Goal: Information Seeking & Learning: Learn about a topic

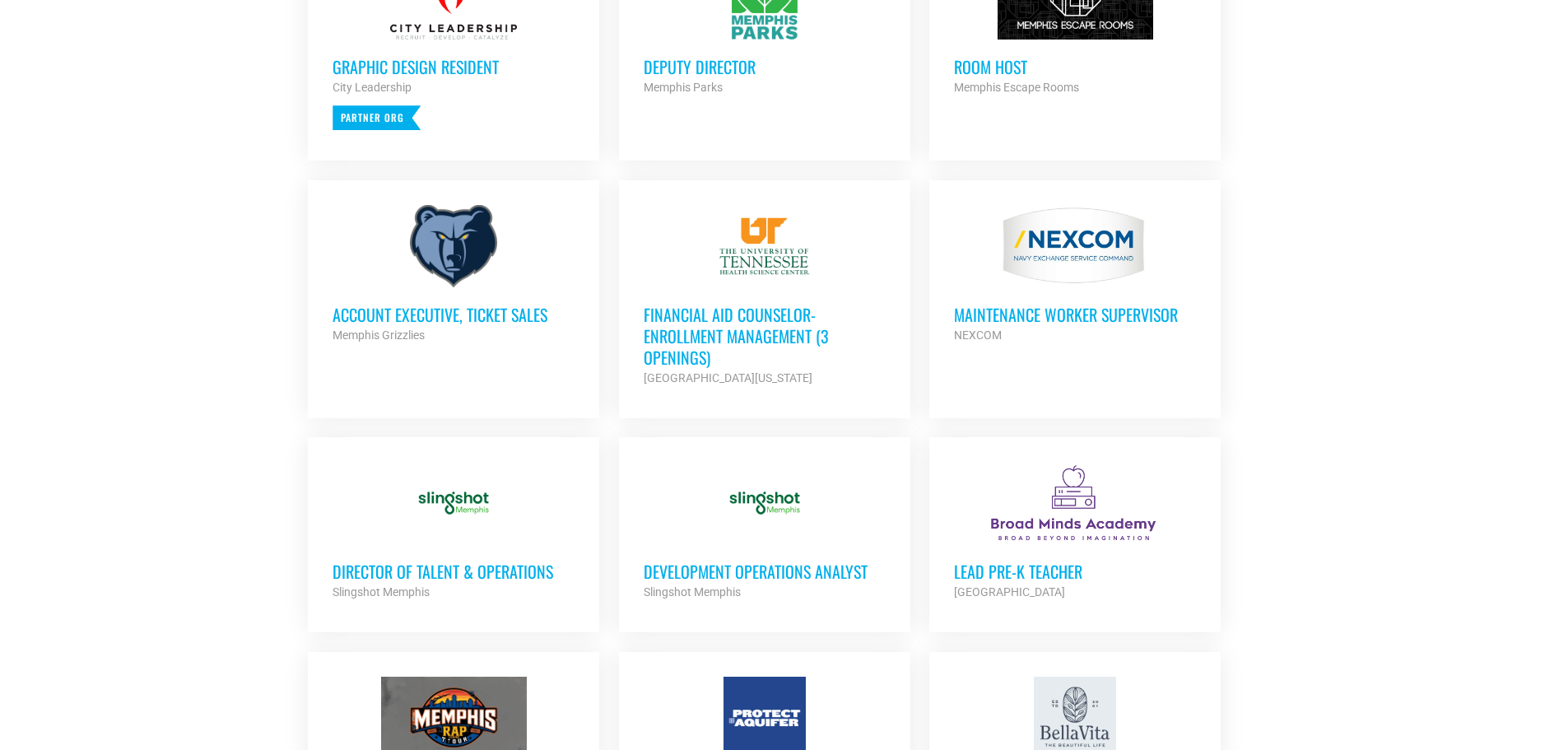
scroll to position [822, 0]
click at [702, 568] on h3 "Development Operations Analyst" at bounding box center [765, 570] width 242 height 22
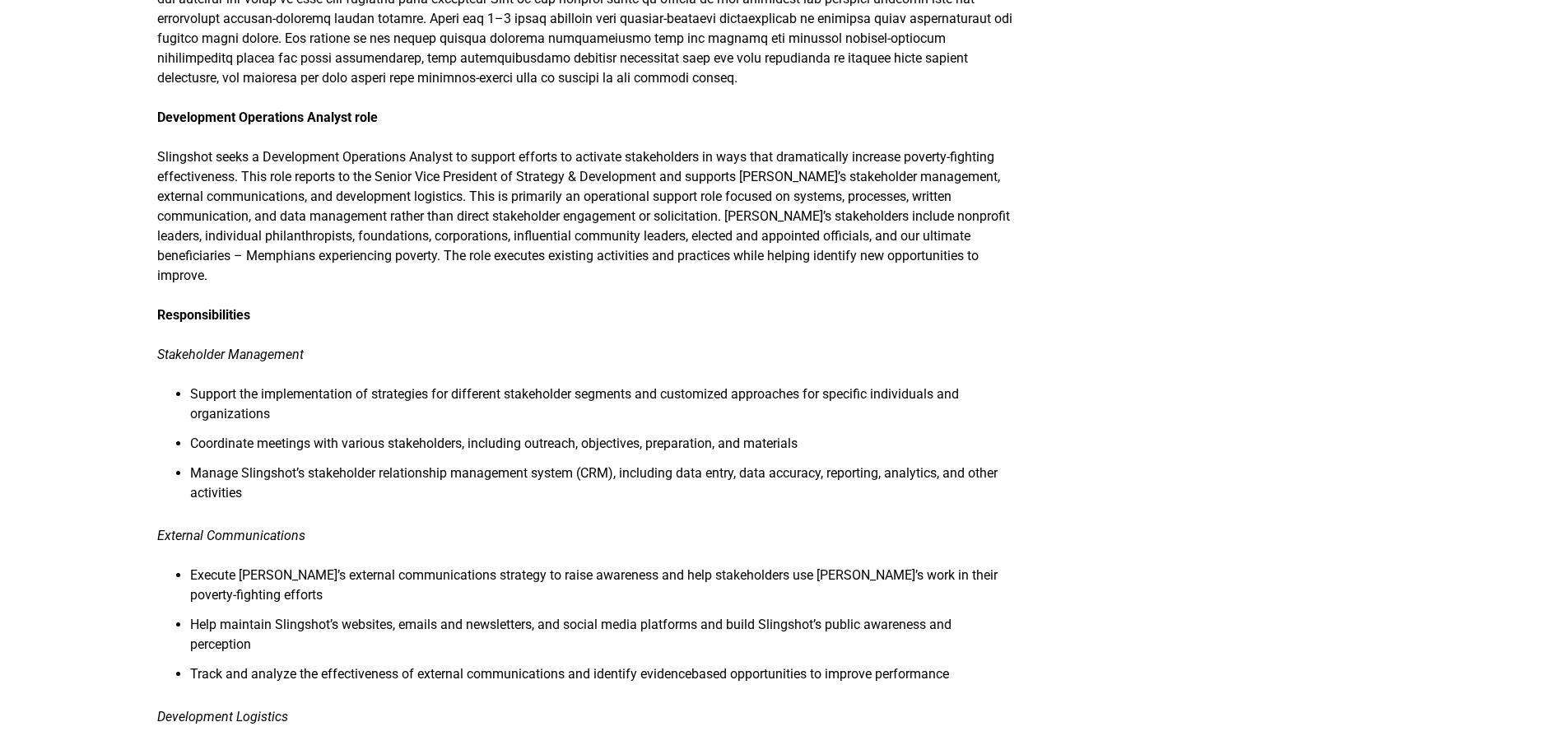
scroll to position [494, 0]
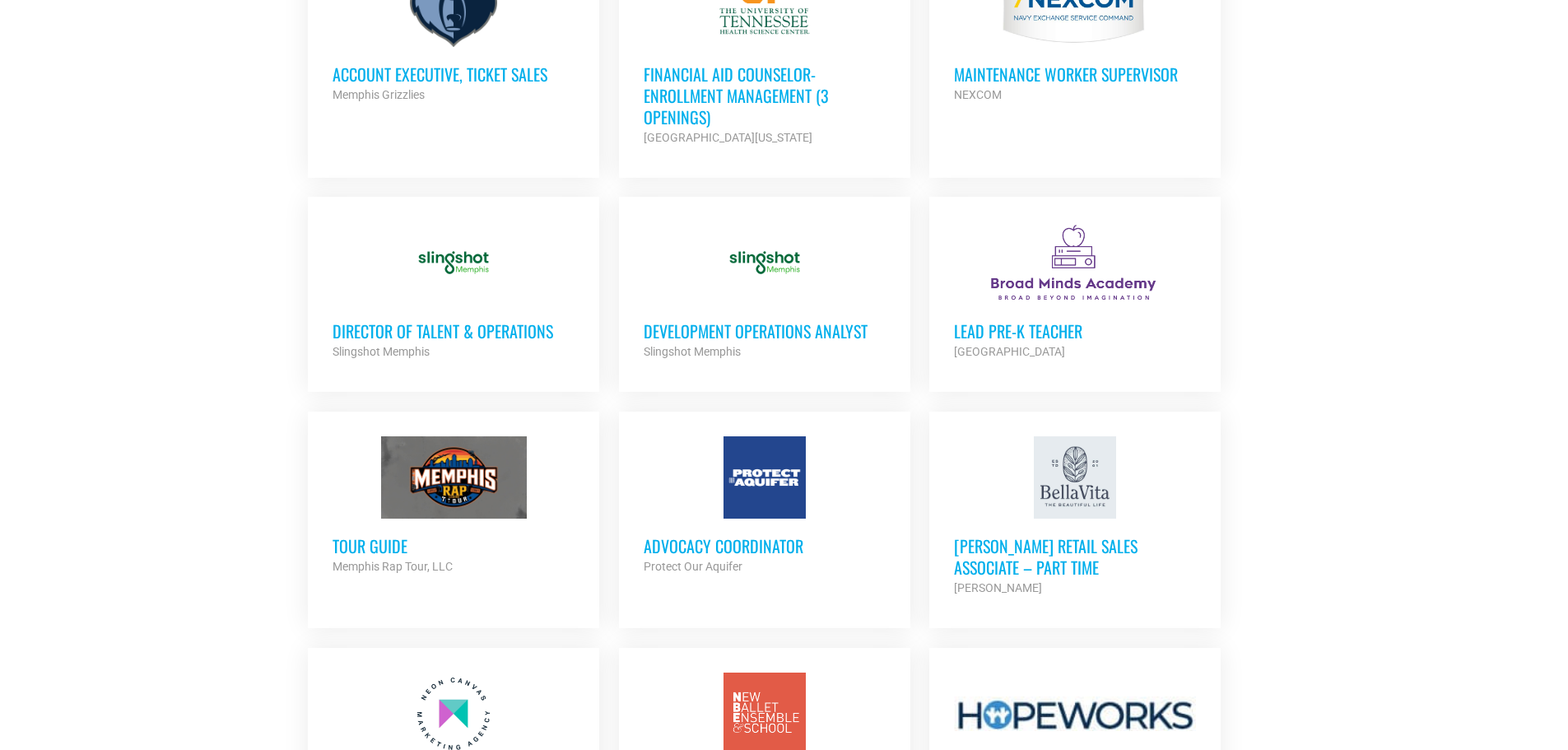
scroll to position [1069, 0]
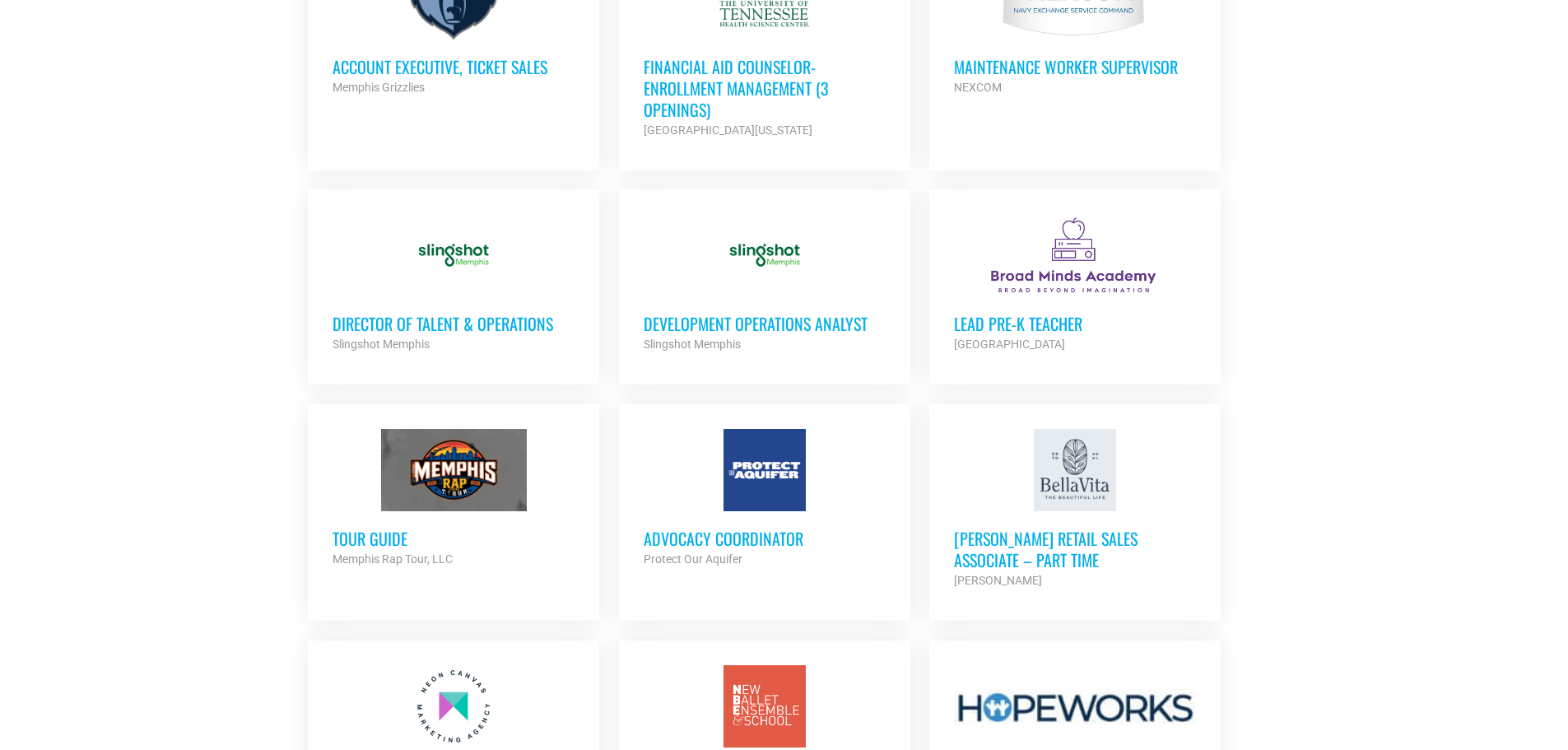
click at [804, 535] on h3 "Advocacy Coordinator" at bounding box center [765, 539] width 242 height 22
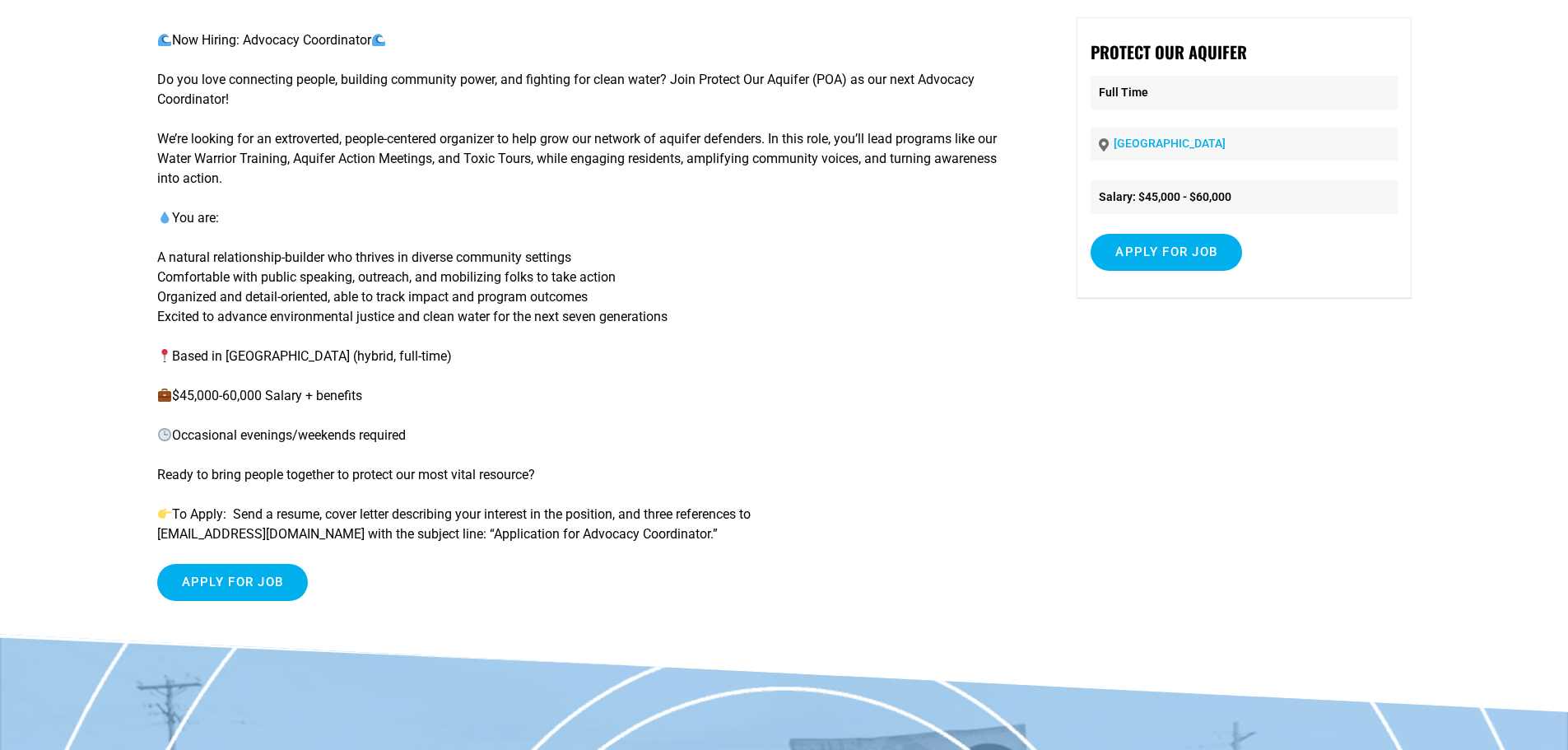
scroll to position [165, 0]
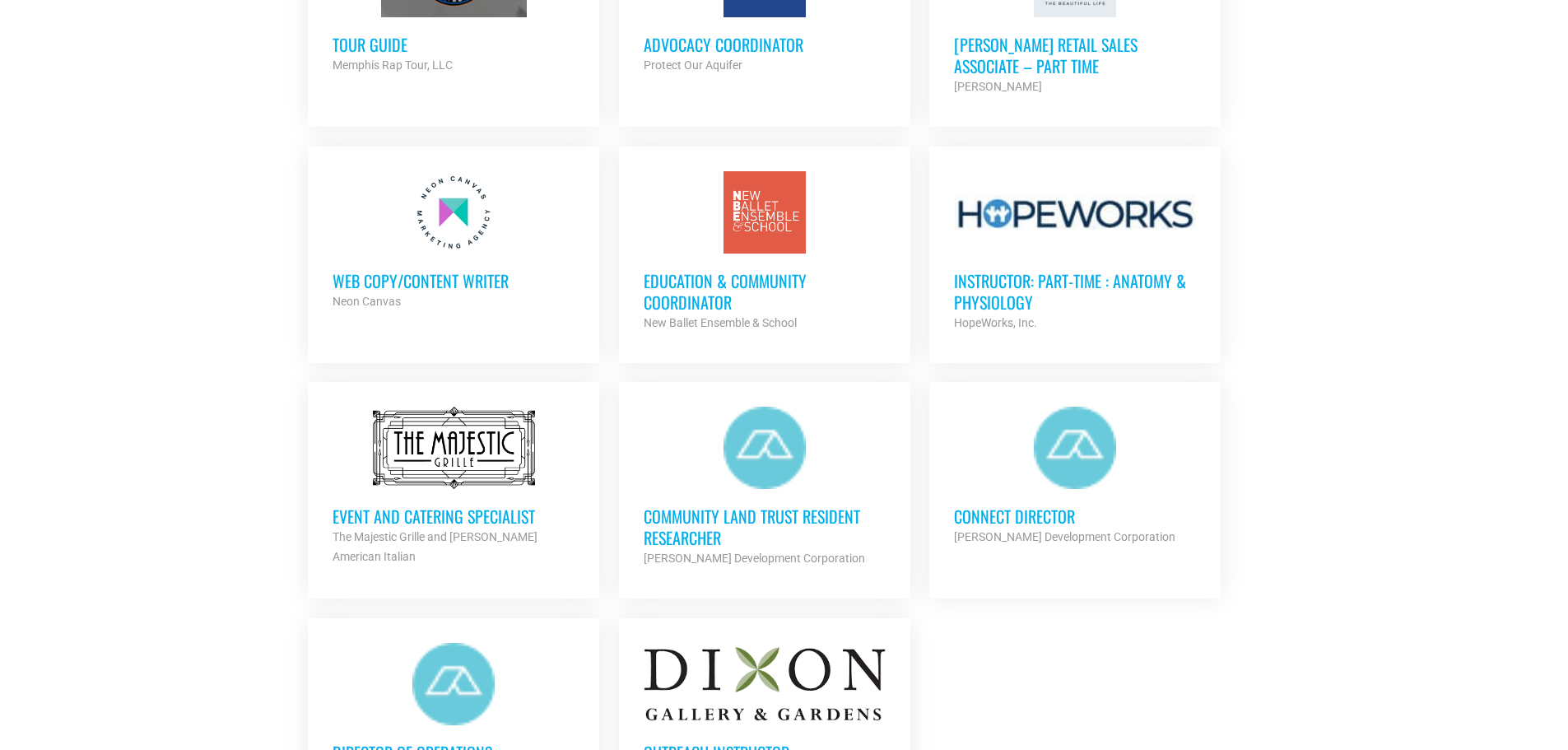
scroll to position [1975, 0]
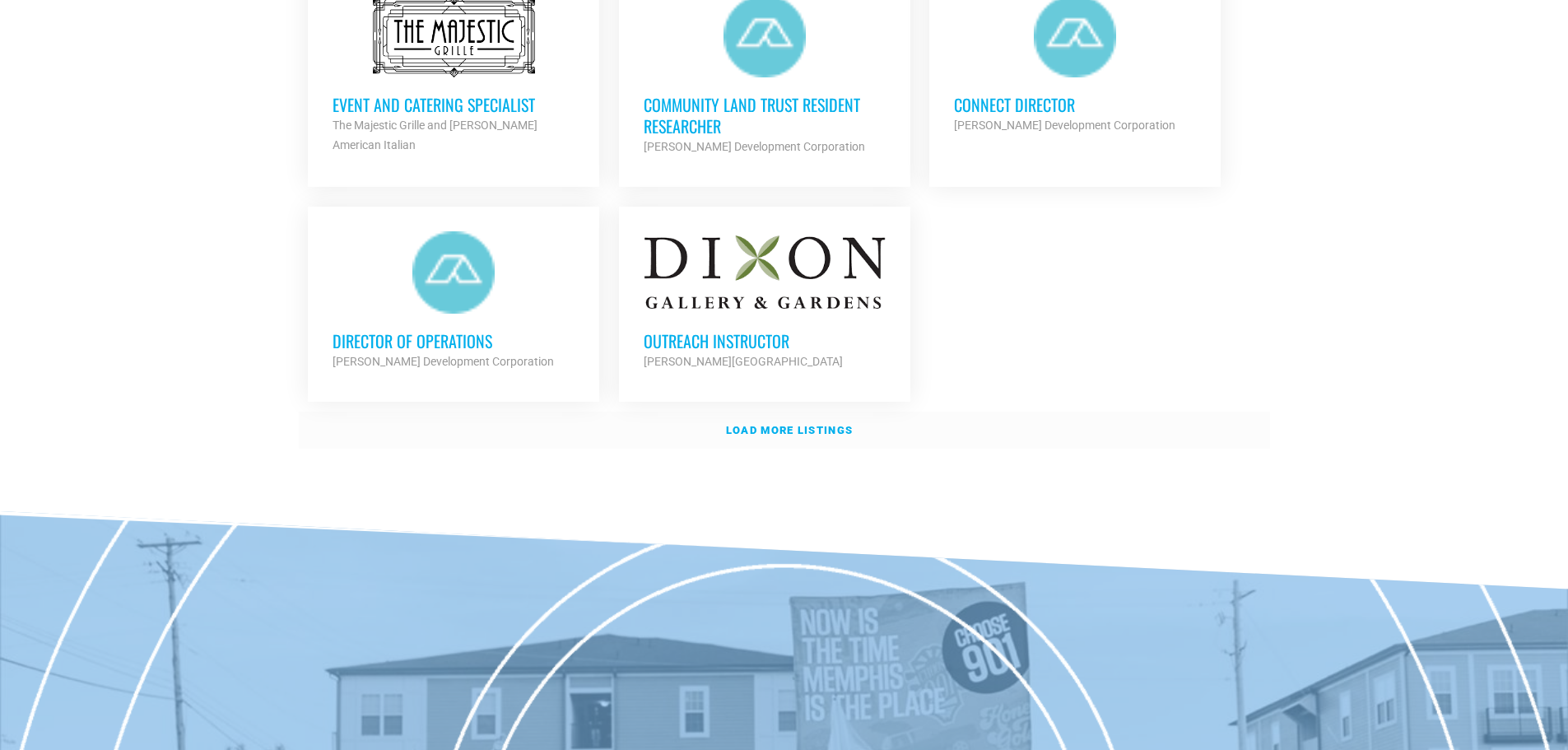
click at [833, 426] on strong "Load more listings" at bounding box center [790, 430] width 127 height 12
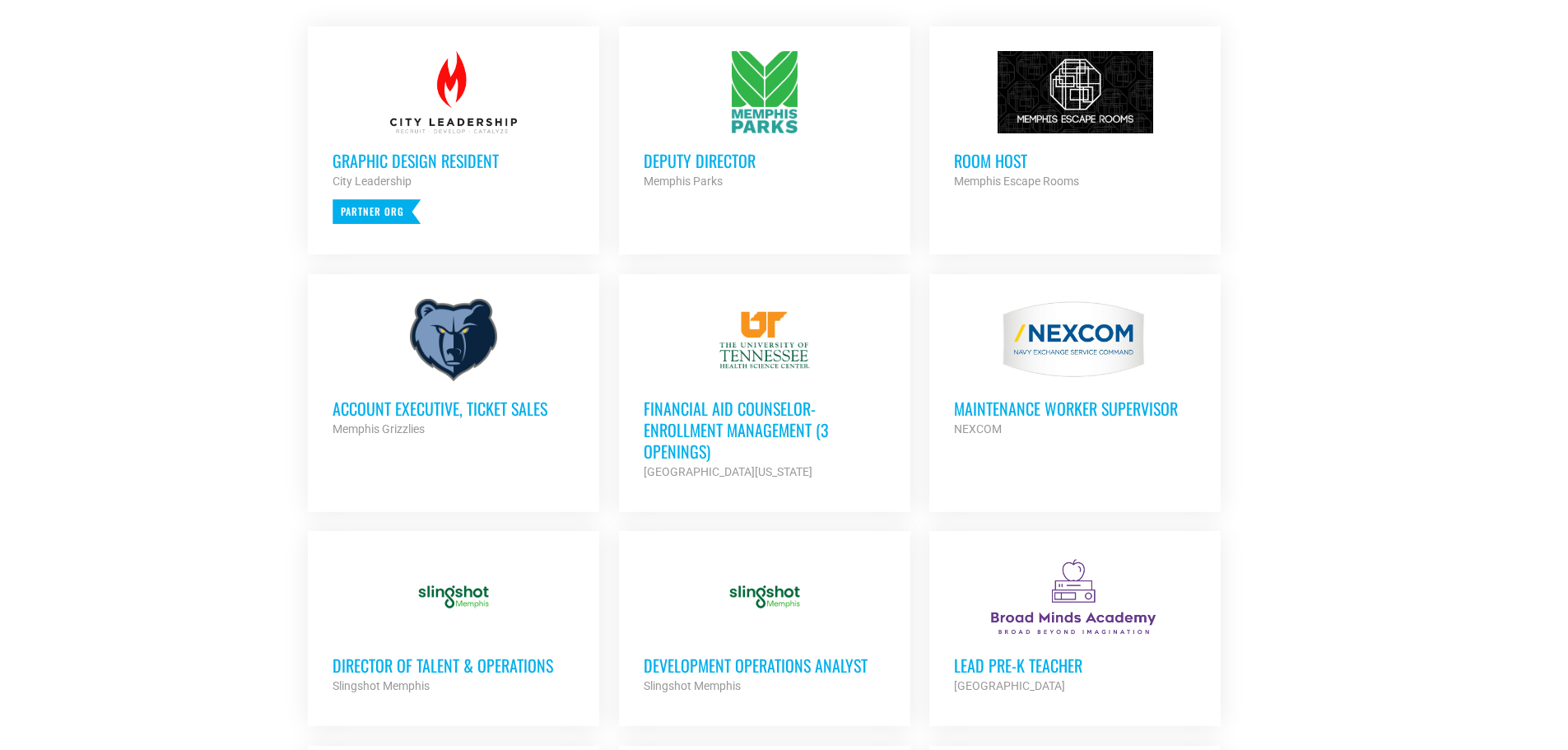
scroll to position [987, 0]
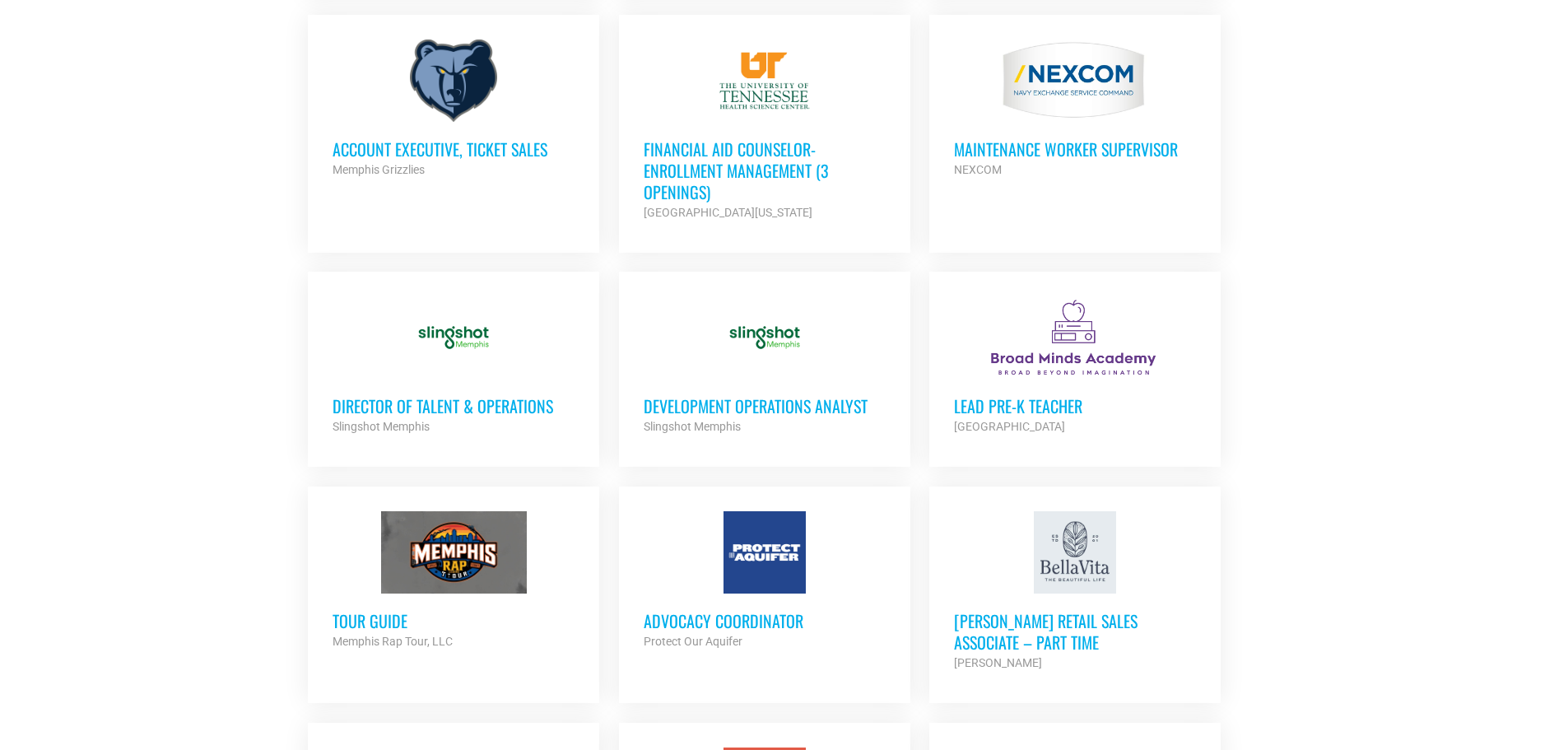
click at [450, 404] on h3 "Director of Talent & Operations" at bounding box center [454, 406] width 242 height 22
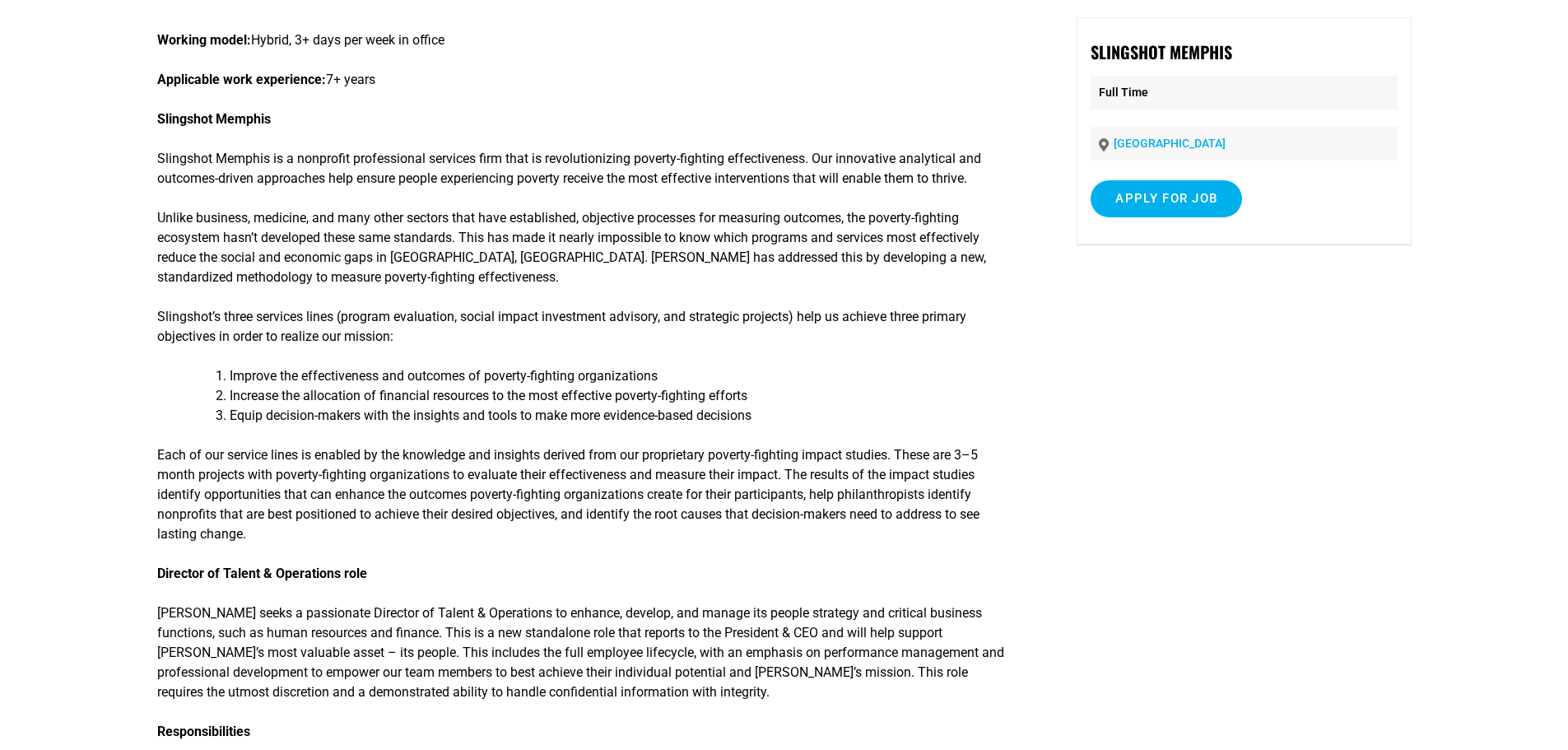
scroll to position [165, 0]
click at [1170, 199] on input "Apply for job" at bounding box center [1166, 196] width 152 height 37
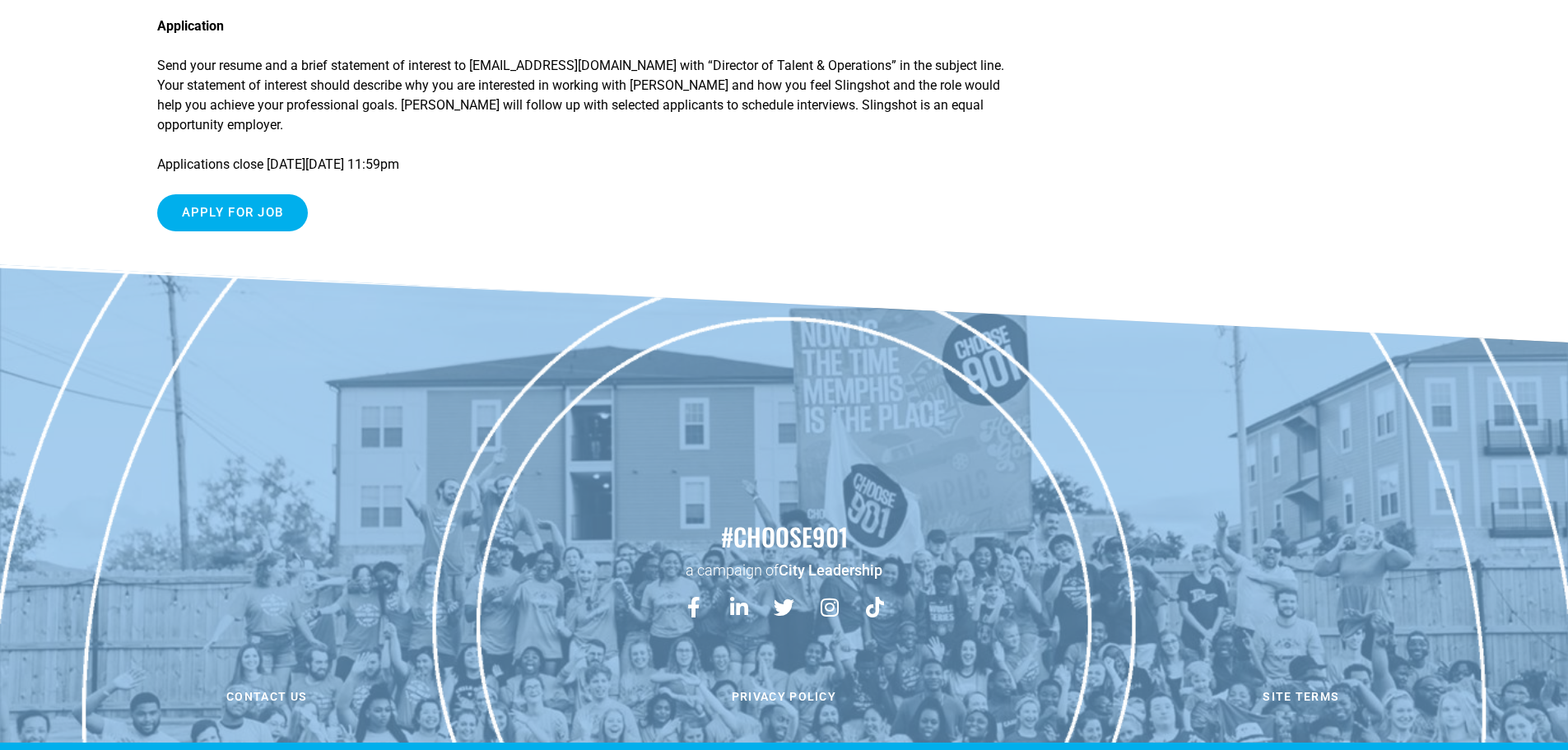
scroll to position [1761, 0]
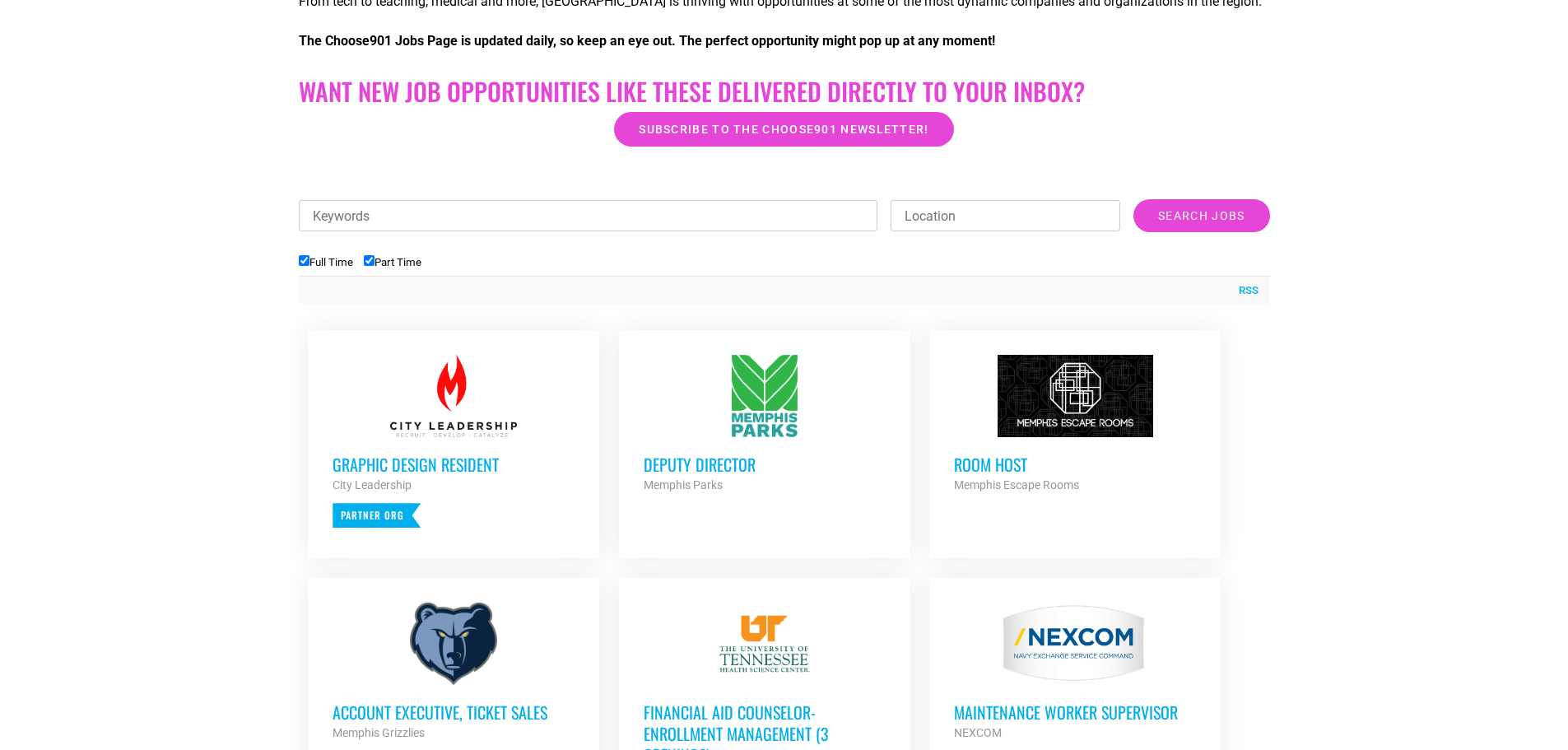
scroll to position [387, 0]
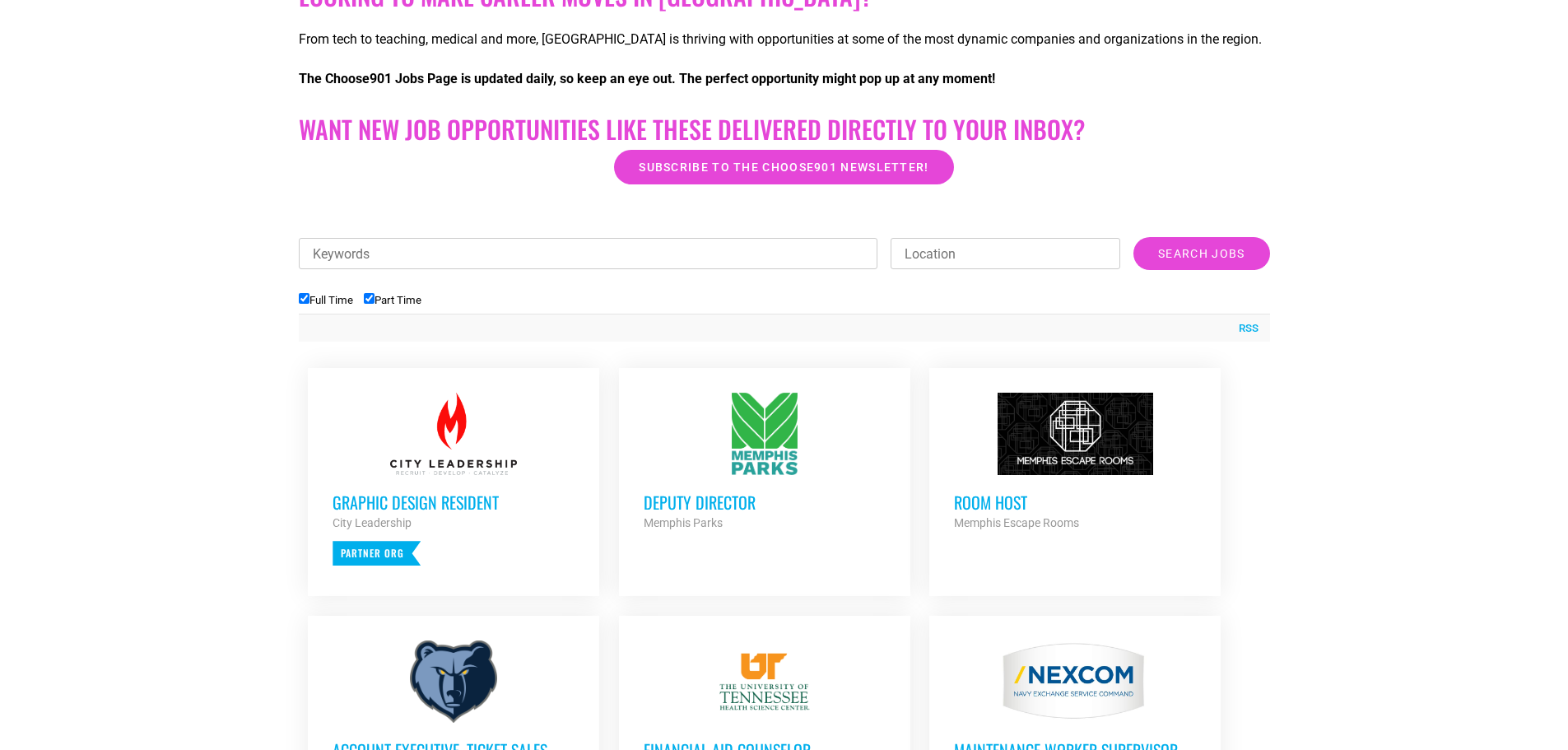
click at [690, 511] on h3 "Deputy Director" at bounding box center [765, 502] width 242 height 22
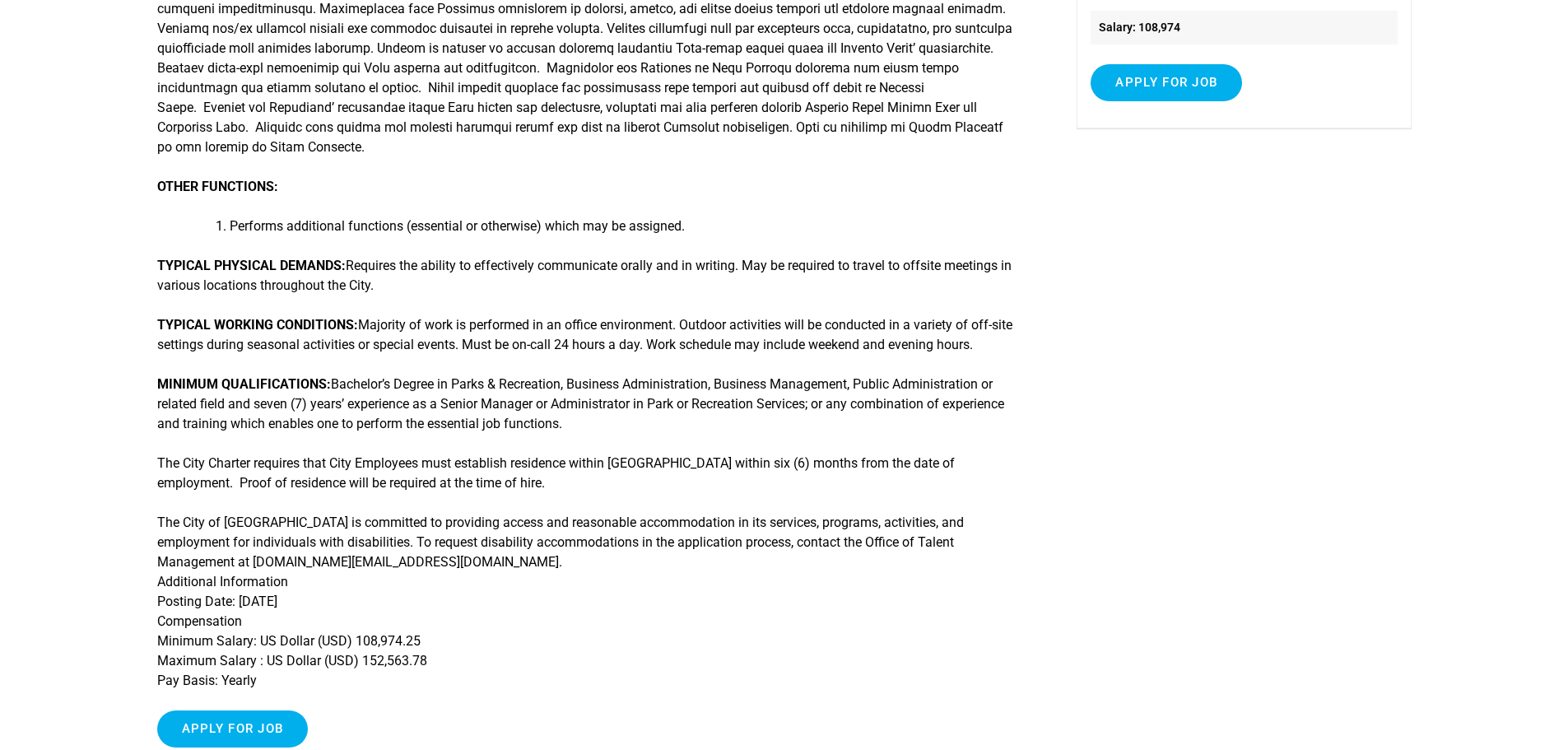
scroll to position [412, 0]
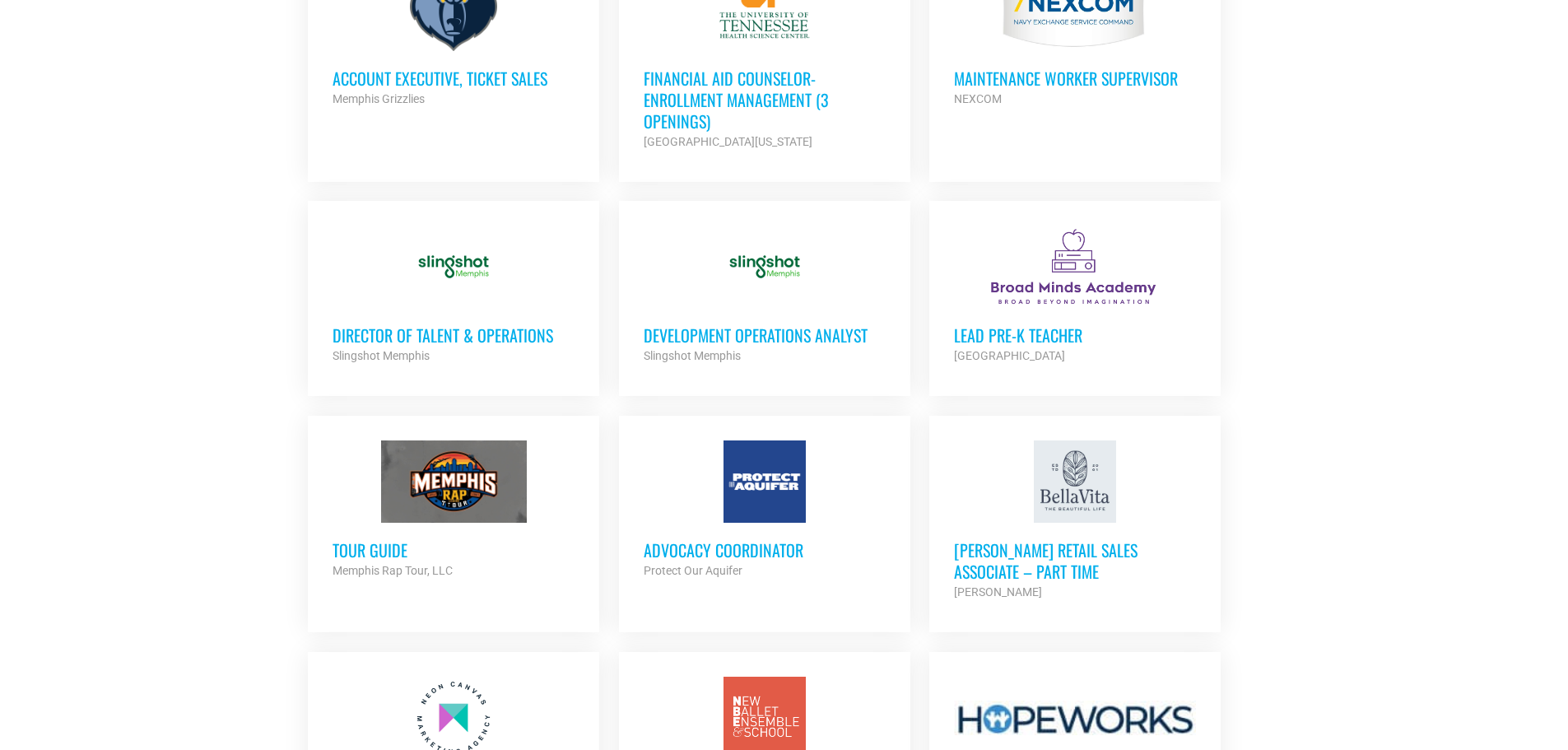
scroll to position [1131, 0]
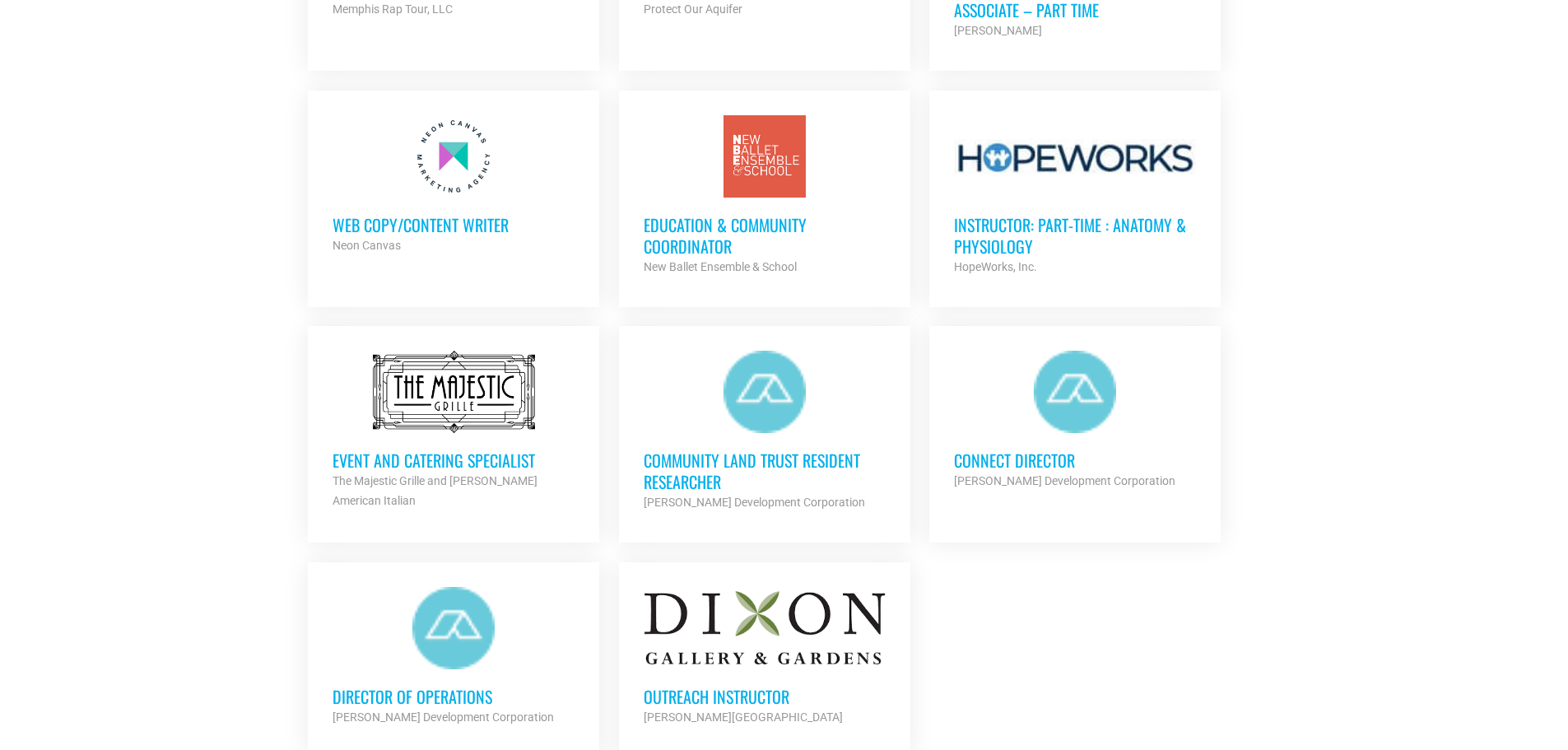
scroll to position [2031, 0]
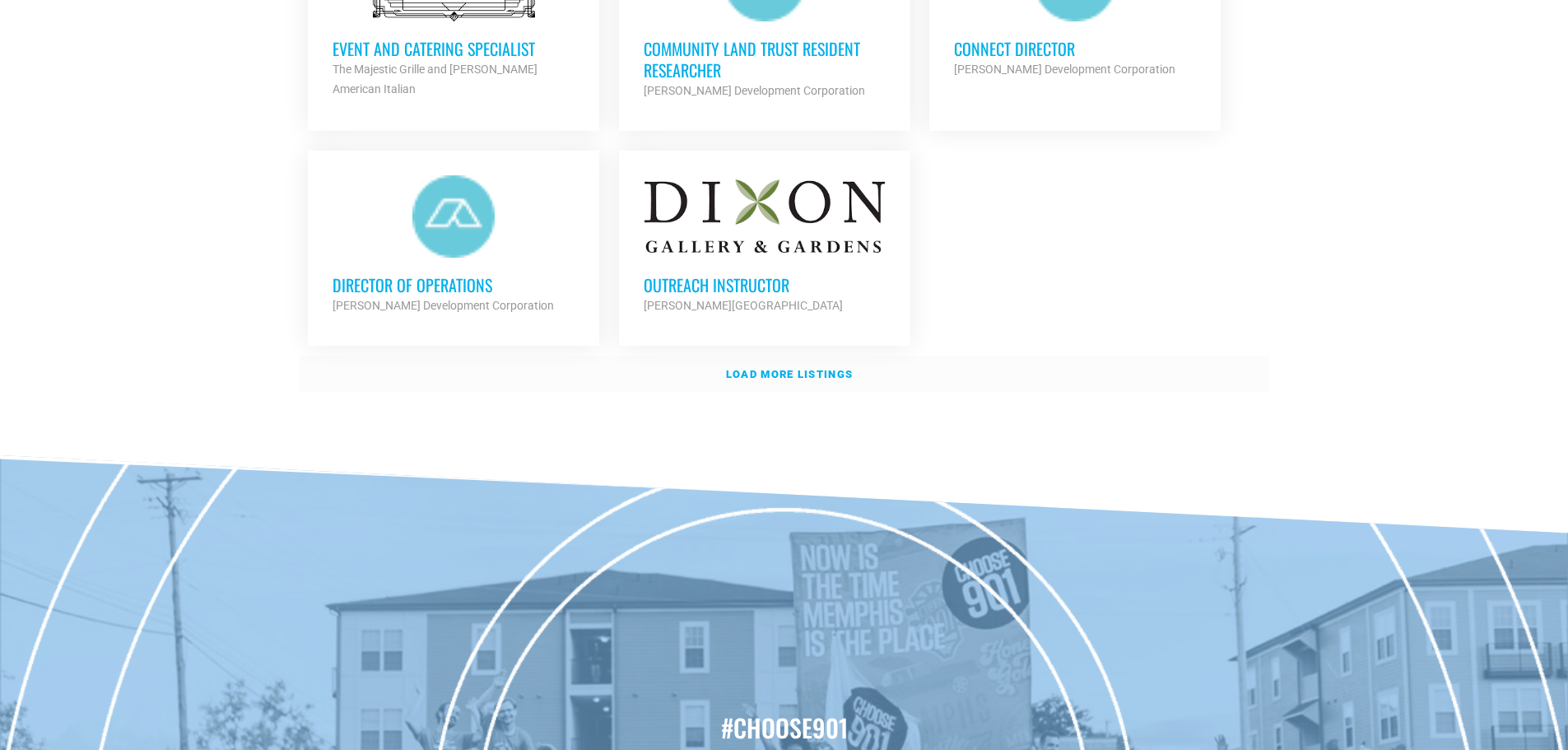
click at [781, 376] on link "Load more listings" at bounding box center [784, 374] width 972 height 38
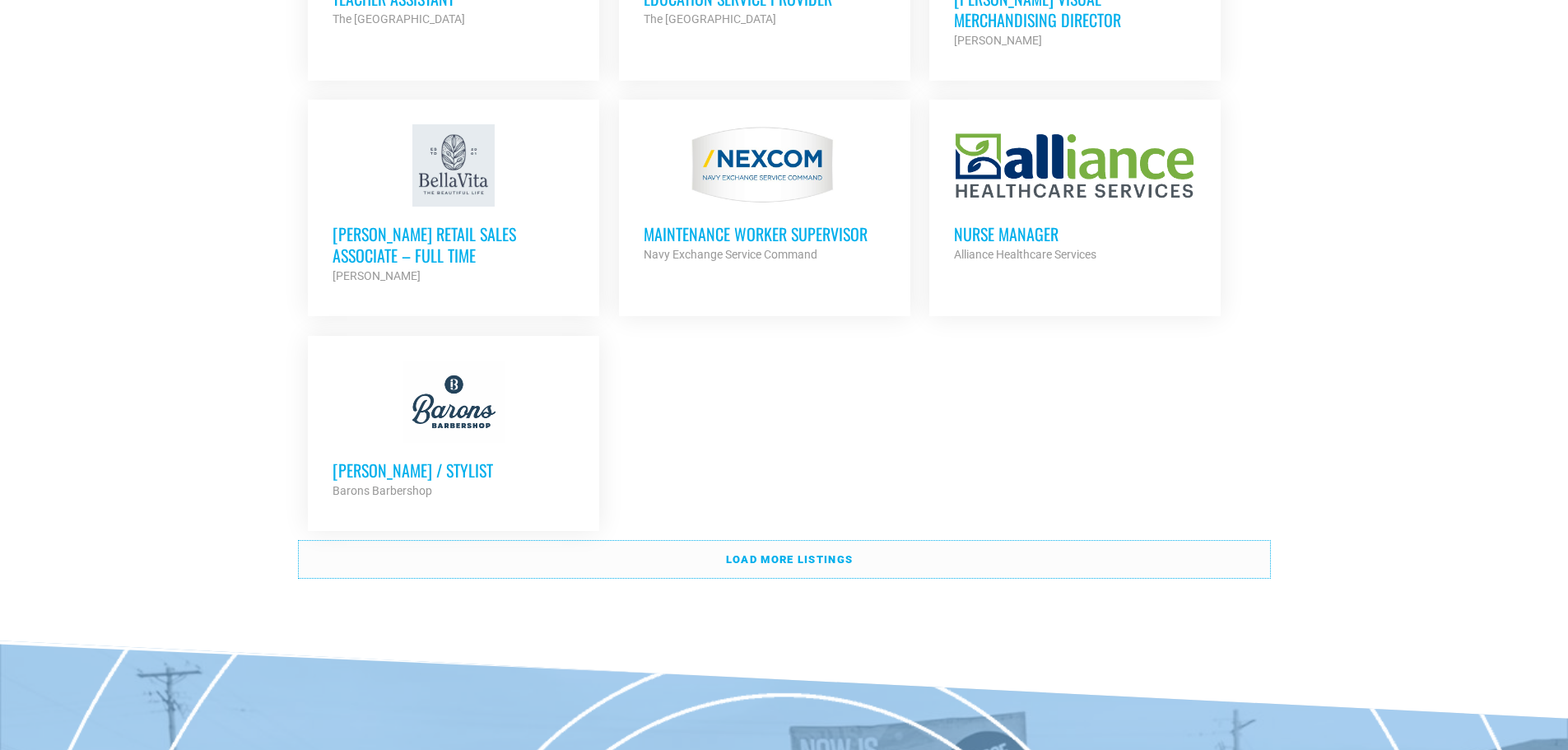
scroll to position [3677, 0]
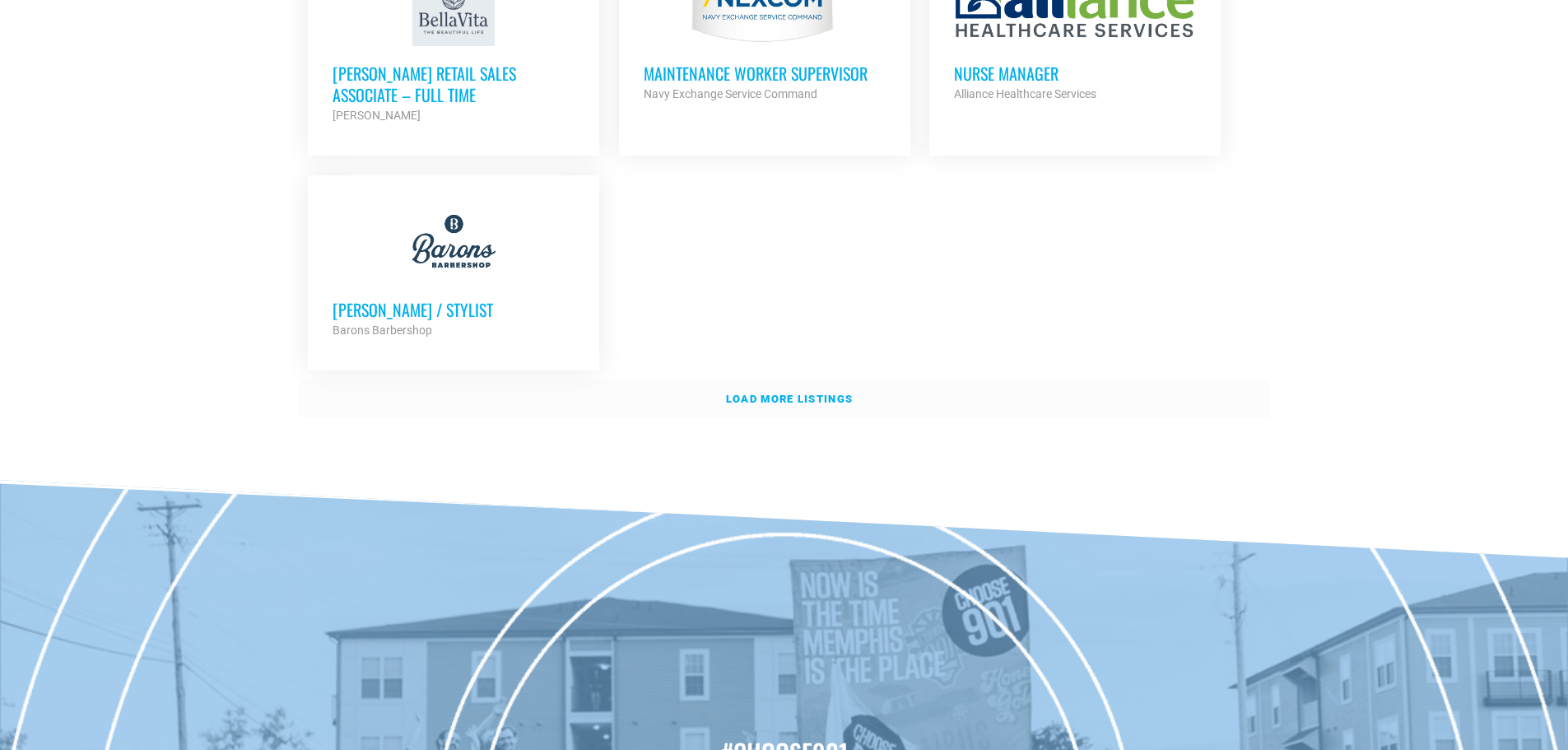
click at [754, 393] on strong "Load more listings" at bounding box center [790, 399] width 127 height 12
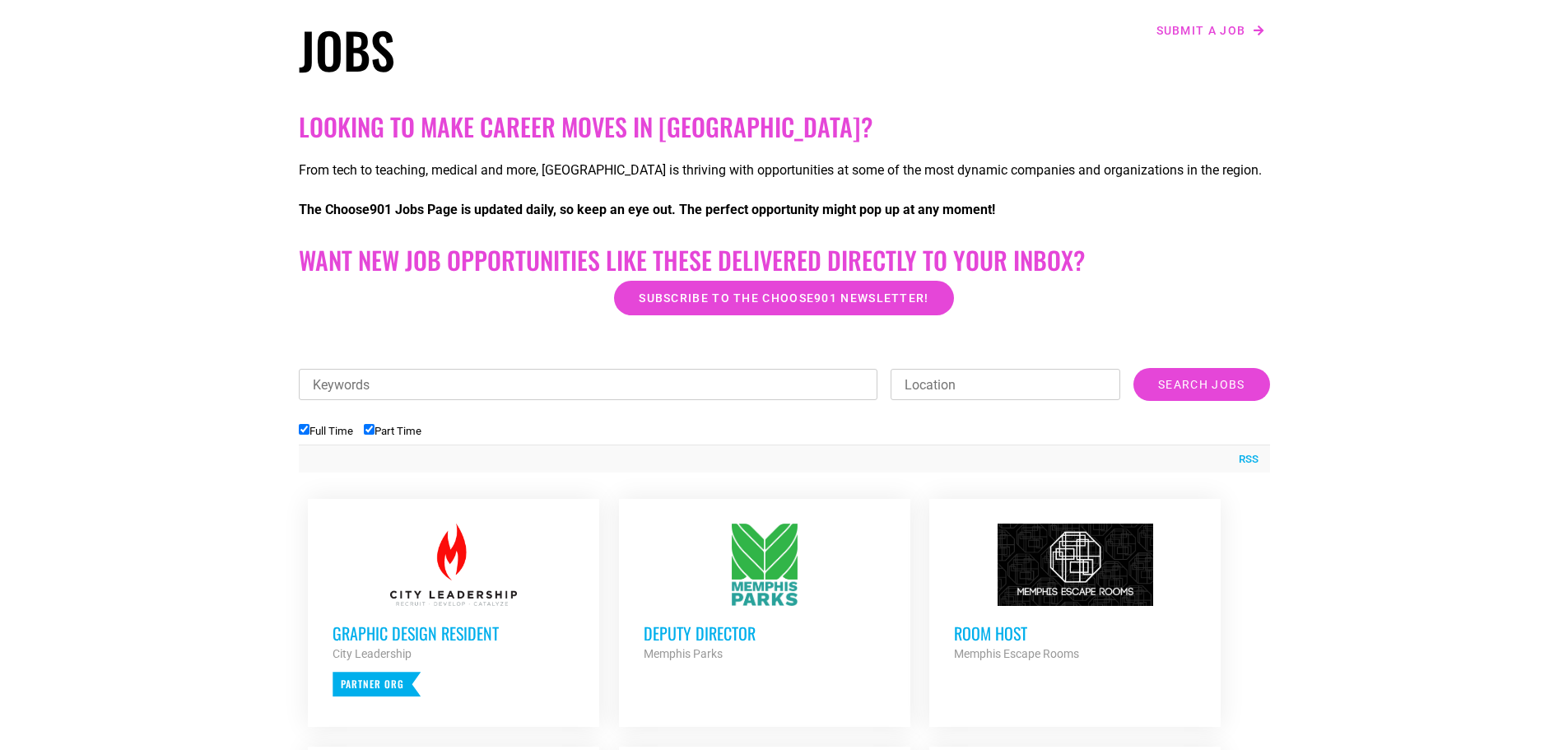
scroll to position [220, 0]
